Goal: Task Accomplishment & Management: Manage account settings

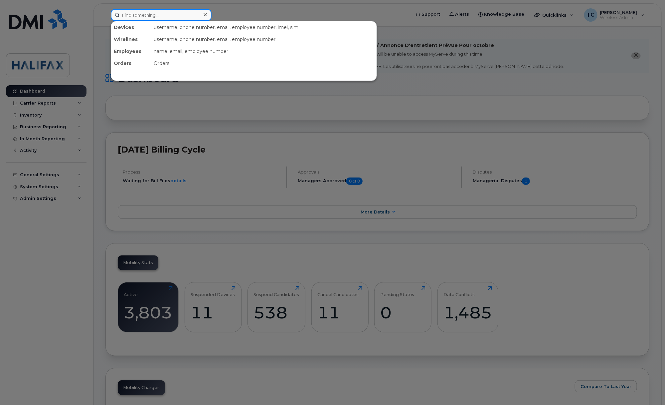
click at [153, 11] on input at bounding box center [161, 15] width 101 height 12
paste input "89302610207707694300"
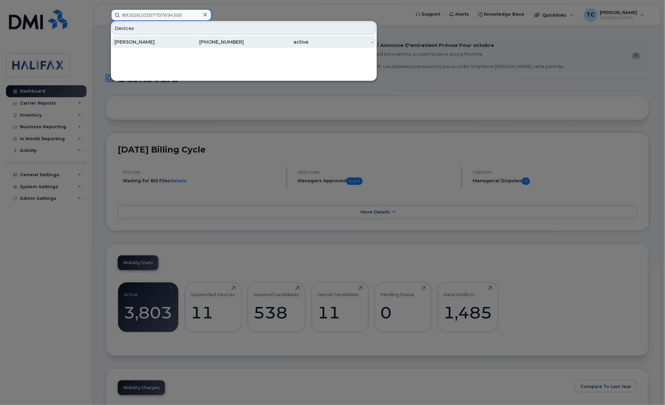
type input "89302610207707694300"
click at [159, 43] on div "Colin Charlesworth" at bounding box center [147, 42] width 65 height 7
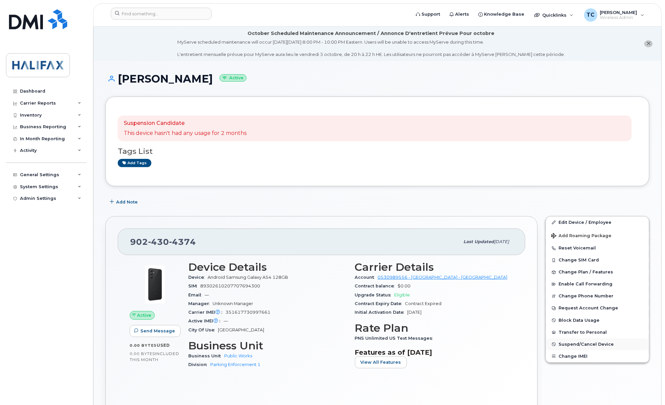
click at [575, 346] on span "Suspend/Cancel Device" at bounding box center [586, 344] width 55 height 5
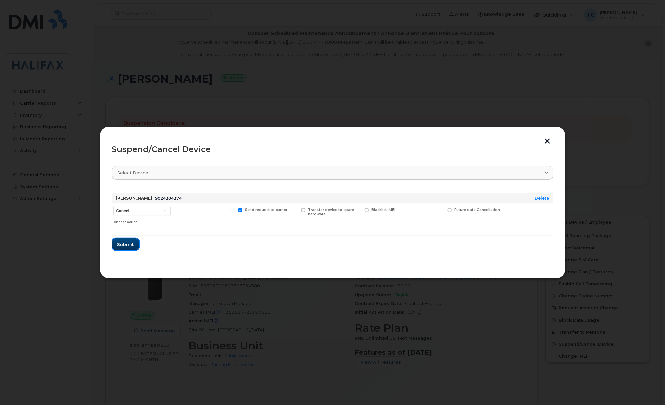
click at [132, 242] on span "Submit" at bounding box center [126, 244] width 17 height 6
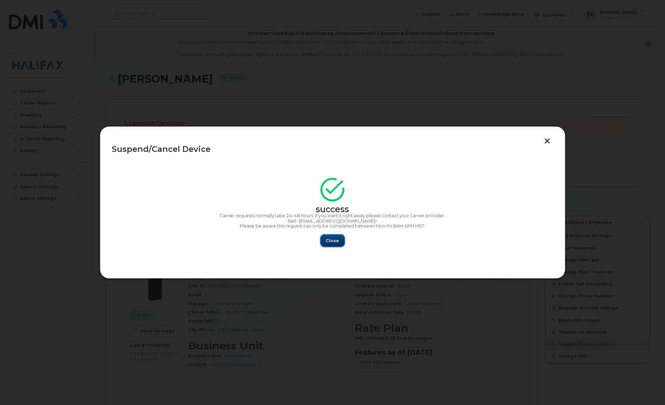
click at [330, 237] on button "Close" at bounding box center [333, 241] width 24 height 12
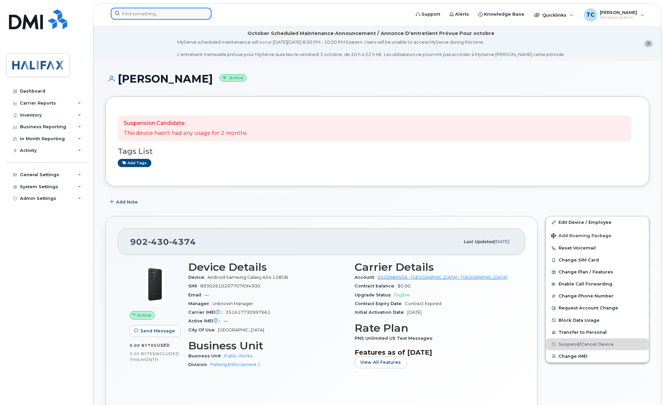
click at [137, 11] on input at bounding box center [161, 14] width 101 height 12
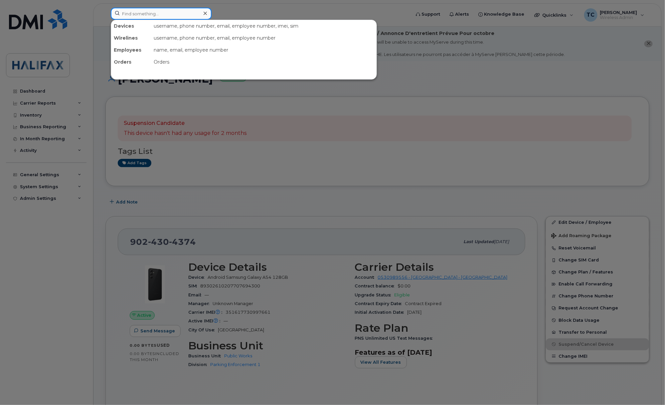
paste input "89302610207707694300"
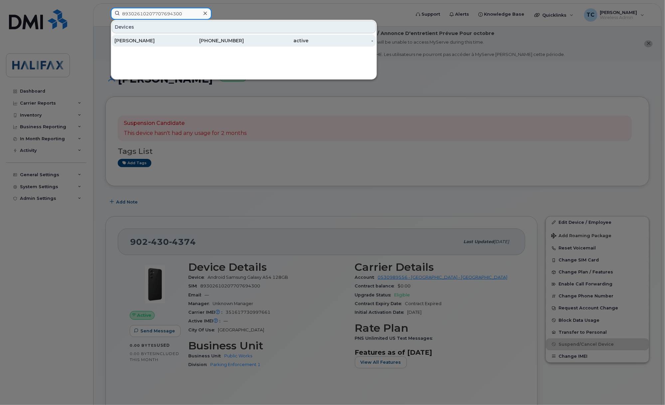
type input "89302610207707694300"
click at [141, 40] on div "Colin Charlesworth" at bounding box center [147, 40] width 65 height 7
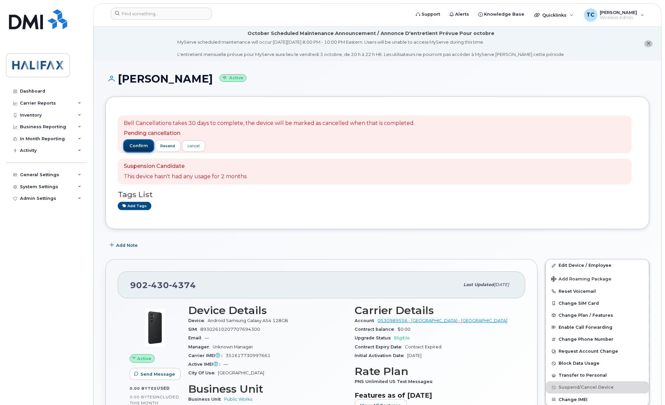
click at [136, 146] on span "confirm" at bounding box center [138, 146] width 19 height 6
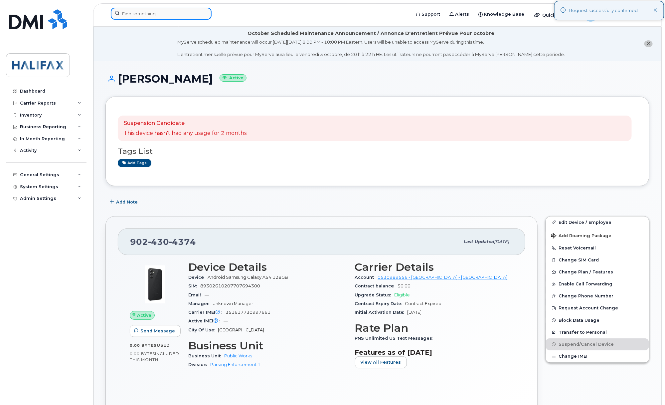
click at [153, 12] on input at bounding box center [161, 14] width 101 height 12
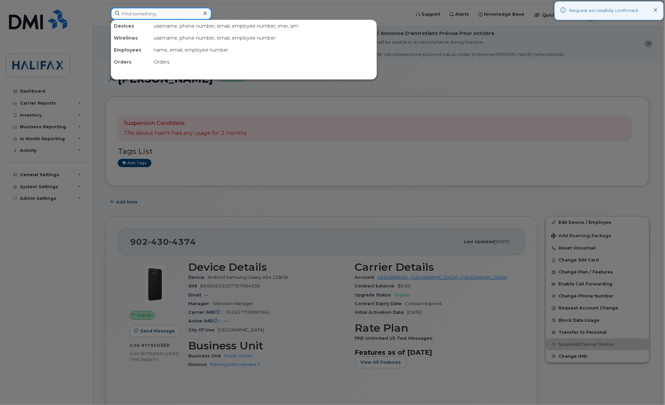
paste input "89302610203074372893"
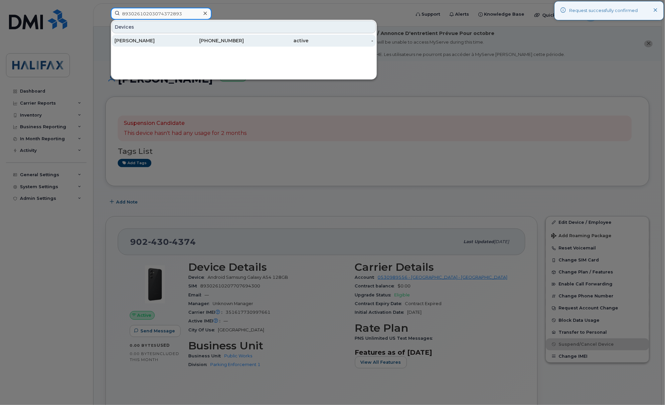
type input "89302610203074372893"
click at [131, 38] on div "Taylor Dugas" at bounding box center [147, 41] width 65 height 12
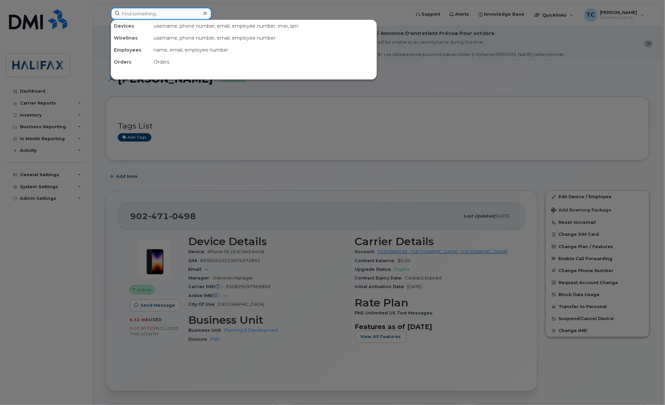
click at [198, 13] on input at bounding box center [161, 14] width 101 height 12
paste input "89302610203074372919"
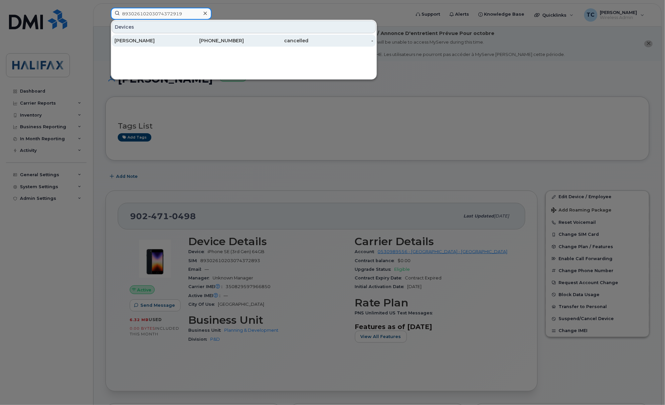
type input "89302610203074372919"
click at [148, 42] on div "William Macpherson" at bounding box center [147, 40] width 65 height 7
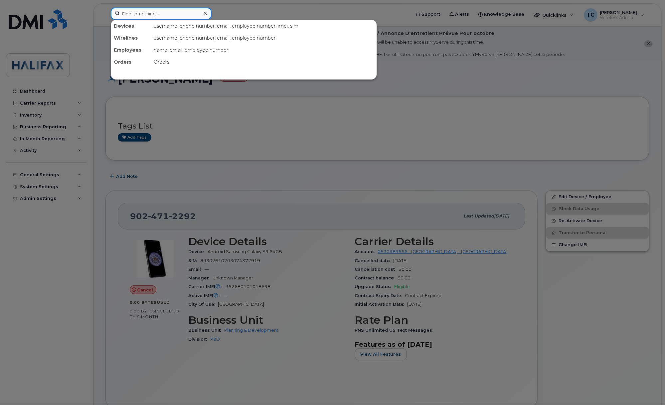
click at [177, 12] on input at bounding box center [161, 14] width 101 height 12
paste input "89302610207419454480"
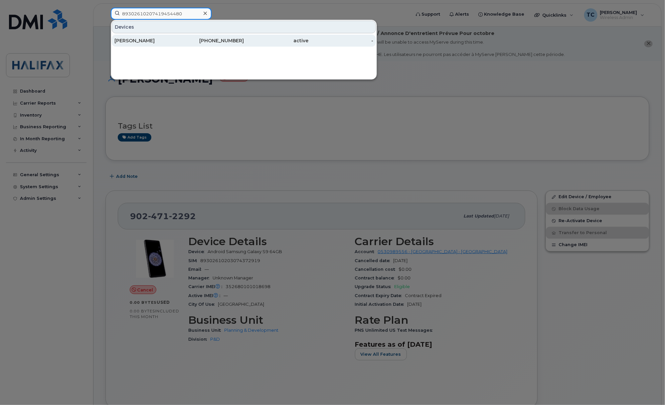
type input "89302610207419454480"
click at [126, 41] on div "[PERSON_NAME]" at bounding box center [147, 40] width 65 height 7
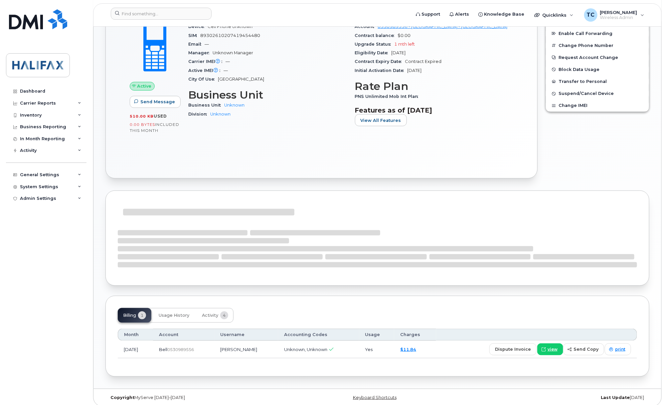
scroll to position [233, 0]
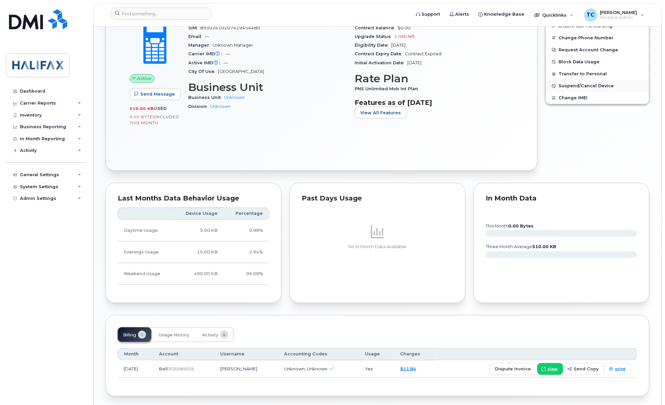
click at [577, 87] on span "Suspend/Cancel Device" at bounding box center [586, 86] width 55 height 5
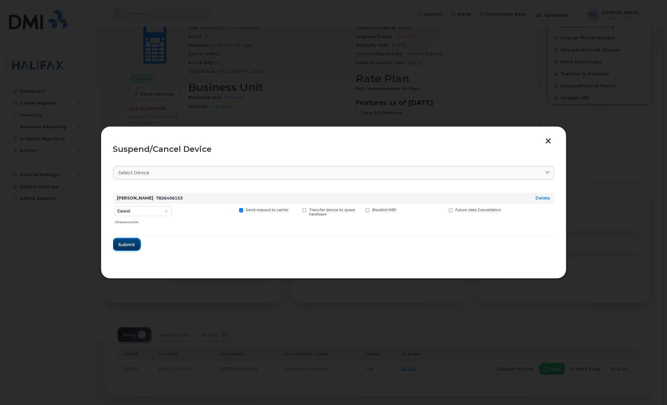
click at [127, 244] on span "Submit" at bounding box center [127, 244] width 17 height 6
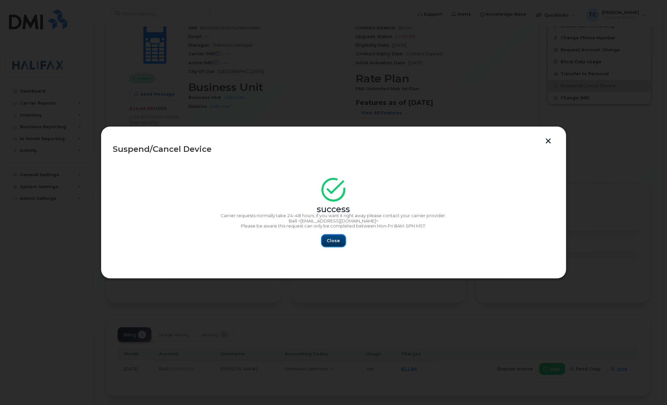
drag, startPoint x: 338, startPoint y: 237, endPoint x: 334, endPoint y: 240, distance: 4.7
click at [336, 239] on button "Close" at bounding box center [334, 241] width 24 height 12
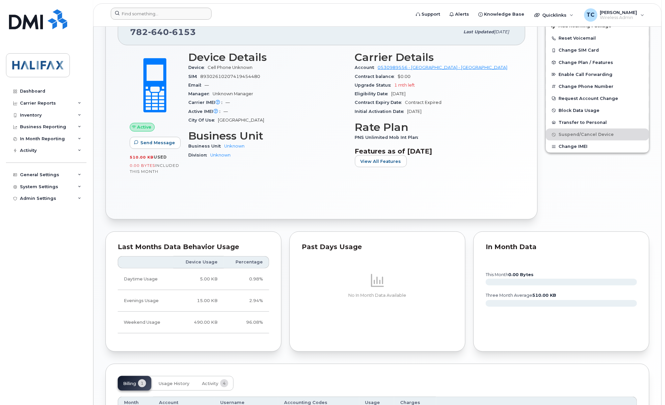
scroll to position [183, 0]
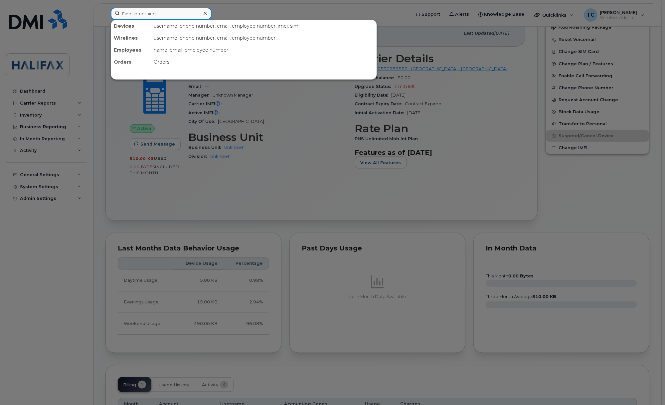
click at [141, 19] on input at bounding box center [161, 14] width 101 height 12
paste input "89302610207419454480"
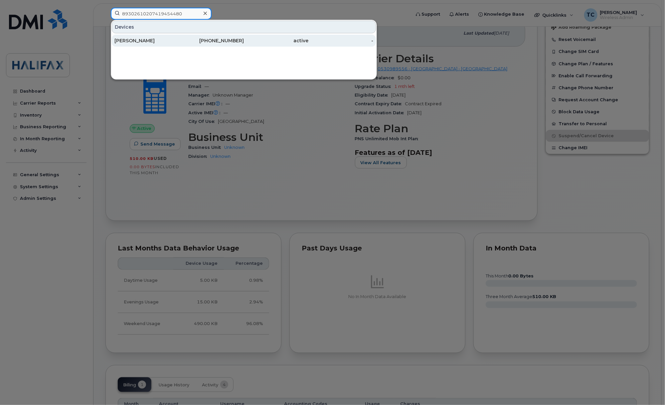
type input "89302610207419454480"
click at [133, 42] on div "Tom Laing" at bounding box center [147, 40] width 65 height 7
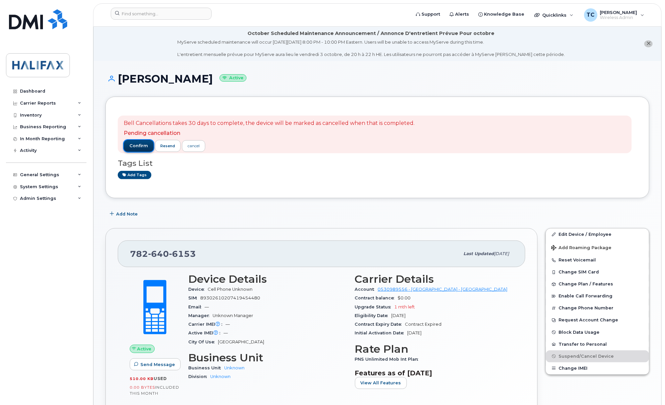
click at [136, 144] on span "confirm" at bounding box center [138, 146] width 19 height 6
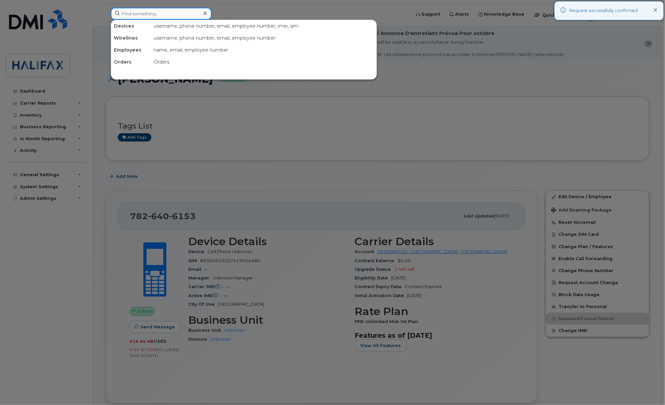
click at [181, 15] on input at bounding box center [161, 14] width 101 height 12
paste input "89302610103035452729"
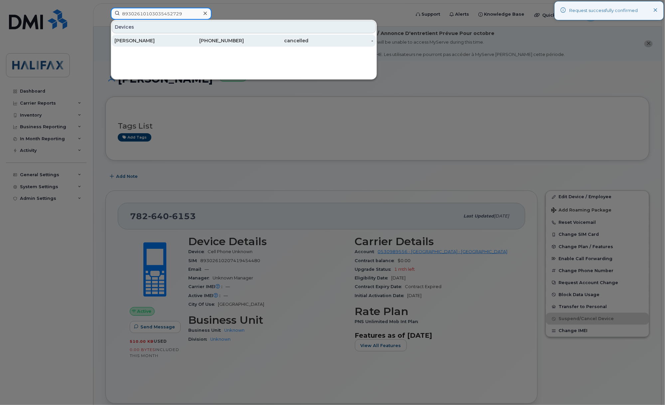
type input "89302610103035452729"
click at [133, 42] on div "Vince Conrad" at bounding box center [147, 40] width 65 height 7
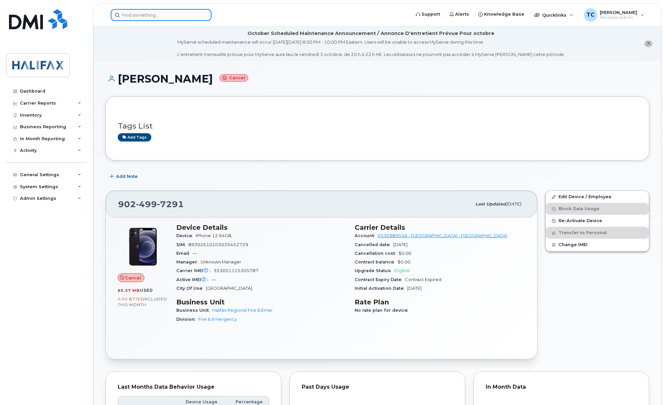
click at [180, 18] on input at bounding box center [161, 15] width 101 height 12
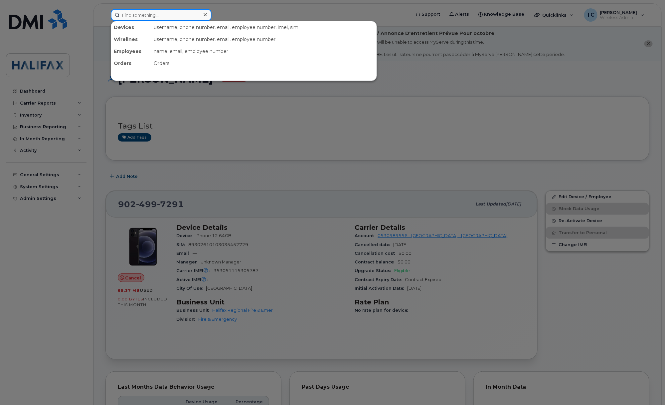
paste input "89302610104301029209"
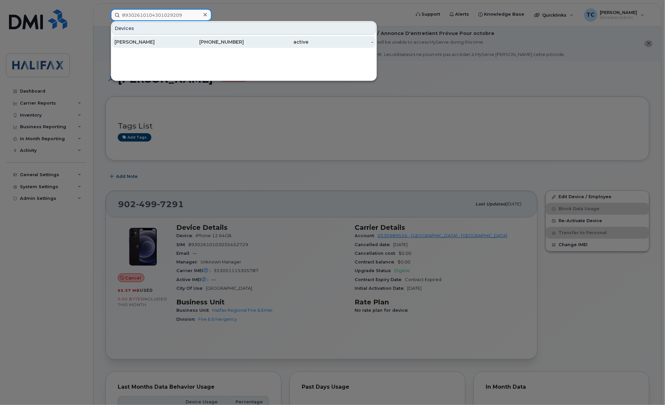
type input "89302610104301029209"
click at [137, 43] on div "Christine Fox" at bounding box center [147, 42] width 65 height 7
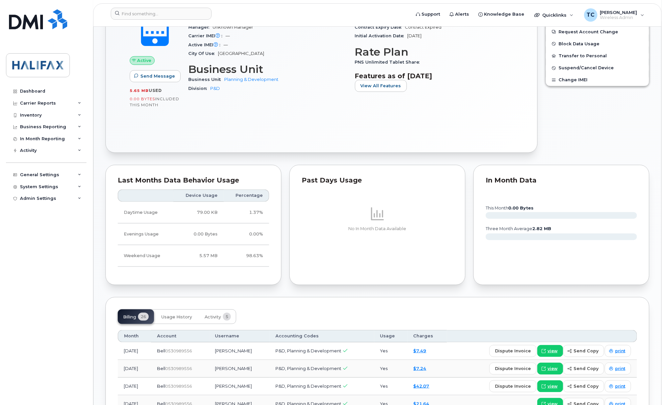
scroll to position [93, 0]
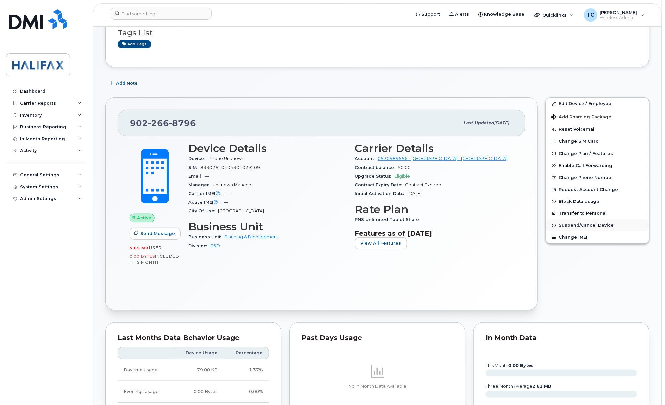
click at [567, 227] on span "Suspend/Cancel Device" at bounding box center [586, 225] width 55 height 5
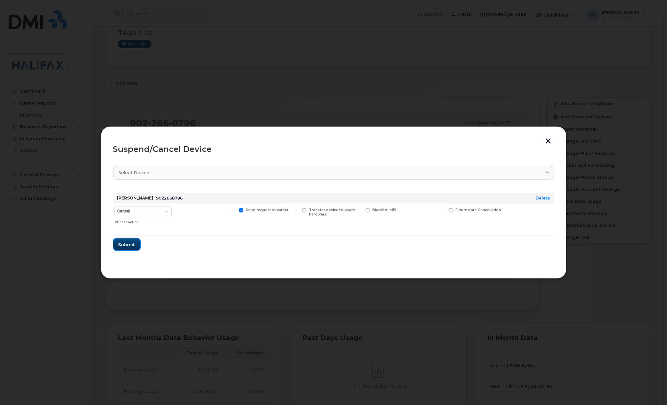
click at [138, 242] on button "Submit" at bounding box center [126, 244] width 27 height 12
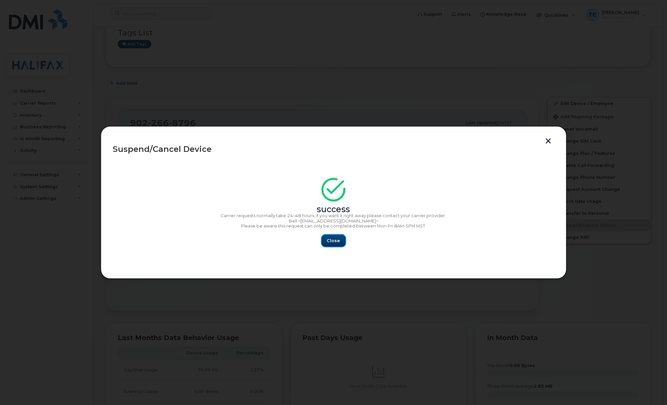
click at [335, 239] on span "Close" at bounding box center [333, 240] width 13 height 6
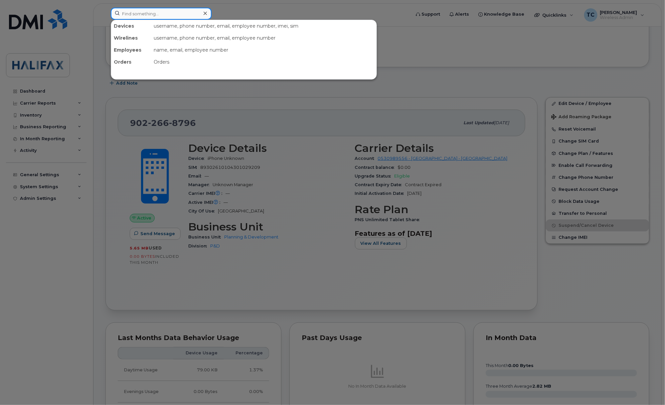
click at [160, 15] on input at bounding box center [161, 14] width 101 height 12
paste input "89302610104301029209"
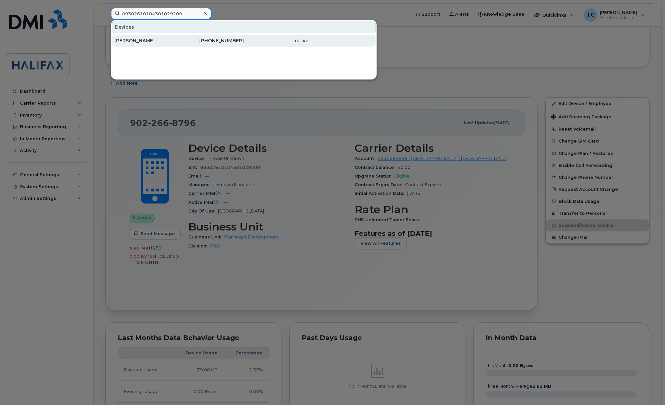
type input "89302610104301029209"
click at [129, 40] on div "Christine Fox" at bounding box center [147, 40] width 65 height 7
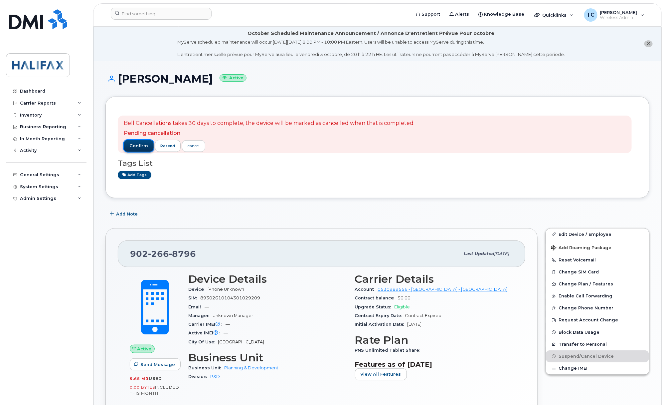
click at [132, 144] on span "confirm" at bounding box center [138, 146] width 19 height 6
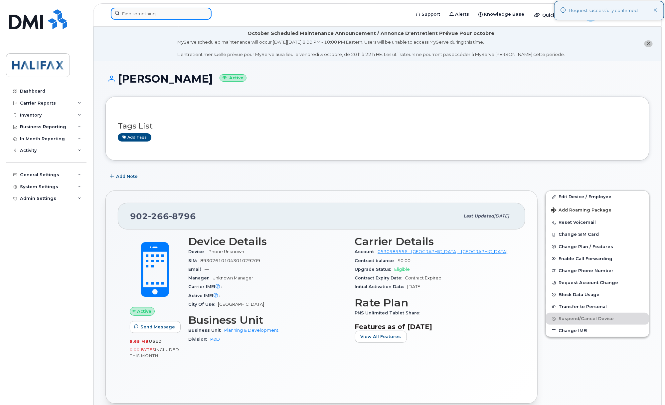
click at [165, 13] on input at bounding box center [161, 14] width 101 height 12
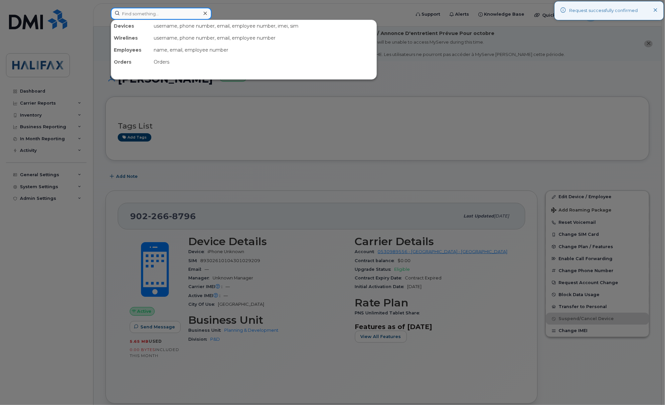
paste input "89302610203074372919"
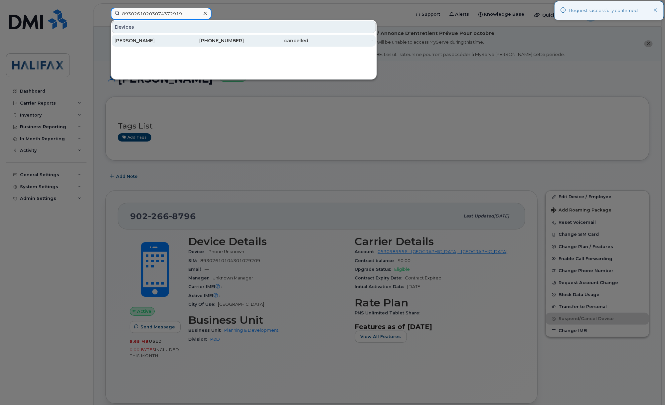
type input "89302610203074372919"
click at [141, 40] on div "William Macpherson" at bounding box center [147, 40] width 65 height 7
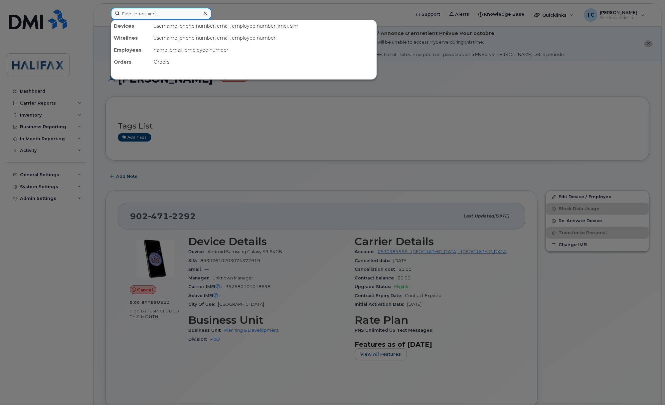
click at [161, 13] on input at bounding box center [161, 14] width 101 height 12
paste input "89302610203074372893"
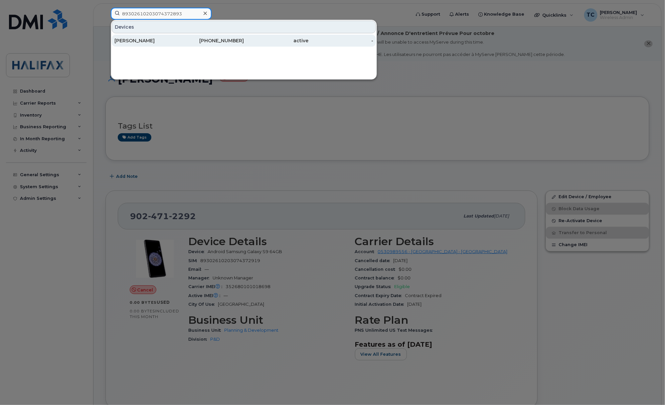
type input "89302610203074372893"
click at [130, 41] on div "[PERSON_NAME]" at bounding box center [147, 40] width 65 height 7
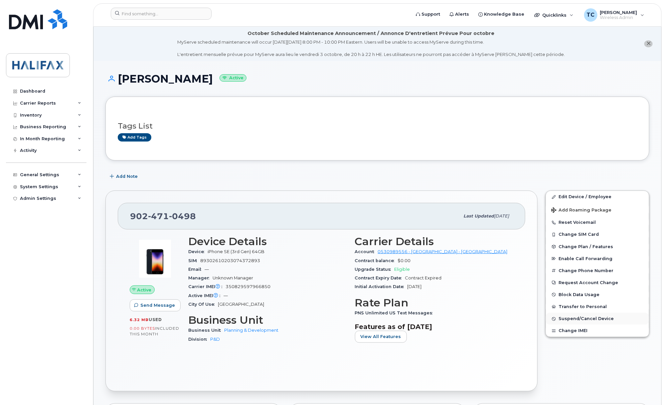
click at [576, 321] on span "Suspend/Cancel Device" at bounding box center [586, 318] width 55 height 5
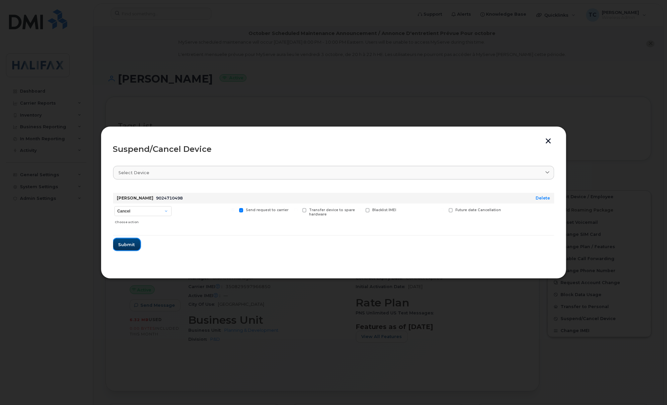
click at [127, 245] on span "Submit" at bounding box center [127, 244] width 17 height 6
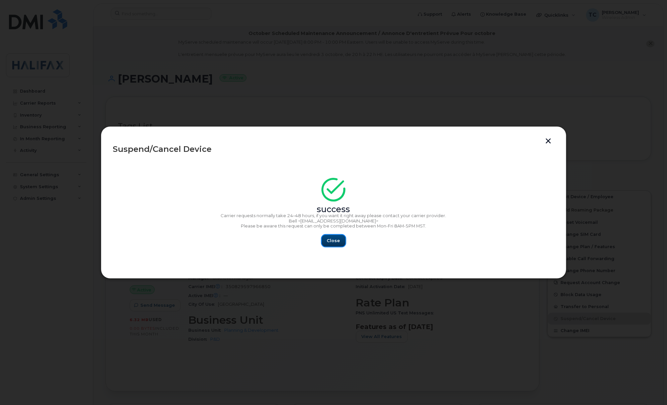
click at [324, 244] on button "Close" at bounding box center [334, 241] width 24 height 12
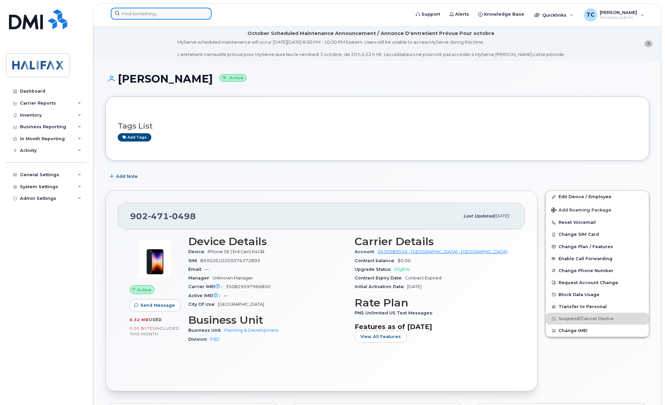
click at [148, 13] on input at bounding box center [161, 14] width 101 height 12
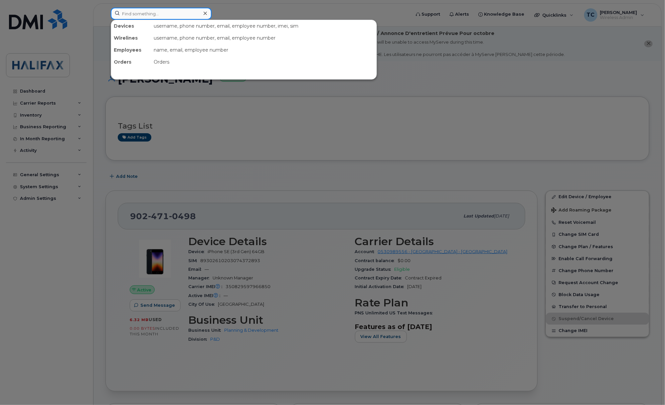
paste input "89302610203074372893"
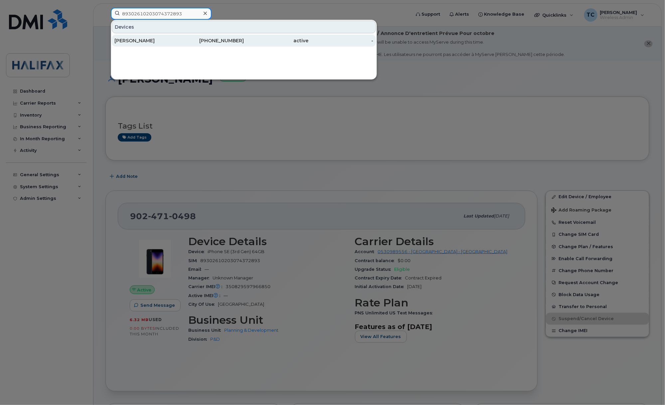
type input "89302610203074372893"
click at [135, 42] on div "[PERSON_NAME]" at bounding box center [147, 40] width 65 height 7
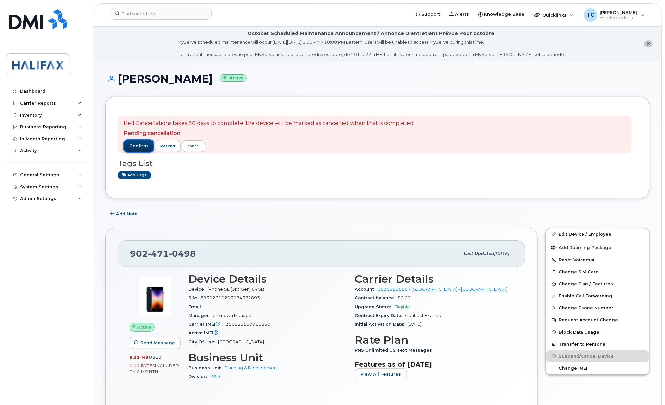
click at [137, 146] on span "confirm" at bounding box center [138, 146] width 19 height 6
